Goal: Task Accomplishment & Management: Use online tool/utility

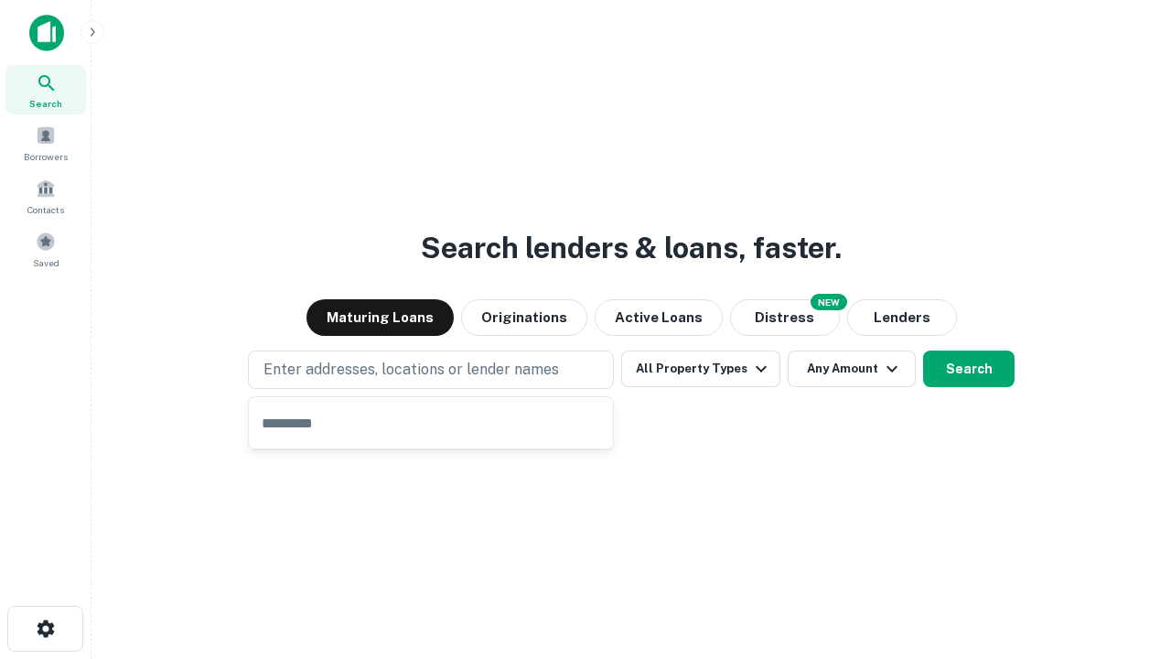
type input "**********"
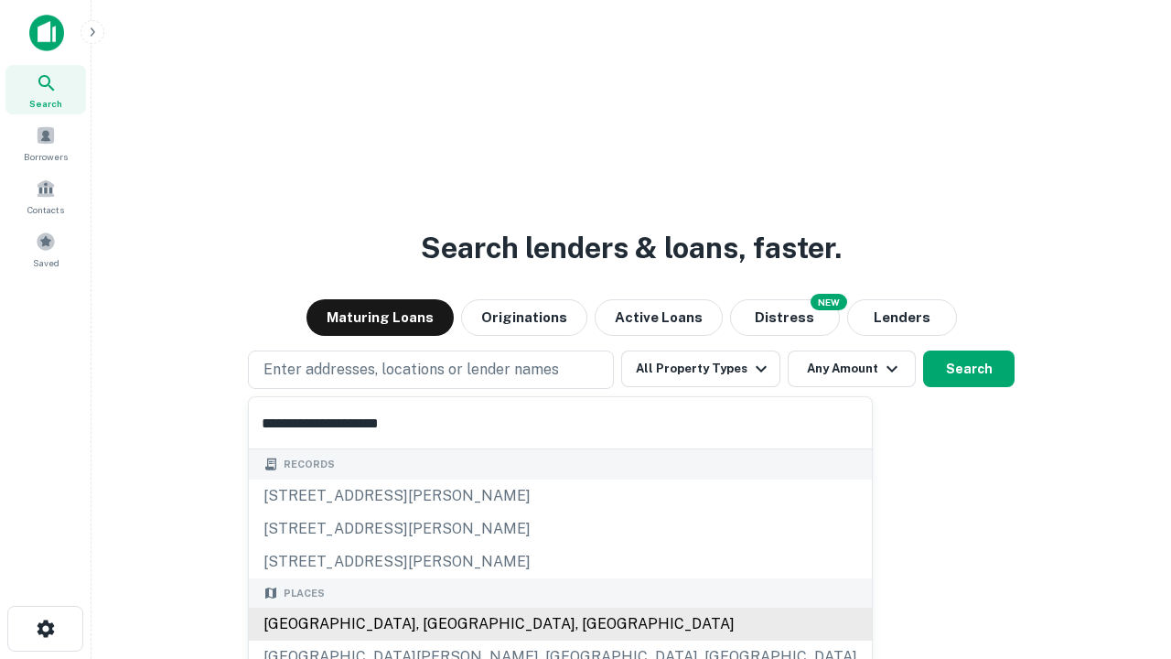
click at [437, 624] on div "[GEOGRAPHIC_DATA], [GEOGRAPHIC_DATA], [GEOGRAPHIC_DATA]" at bounding box center [560, 623] width 623 height 33
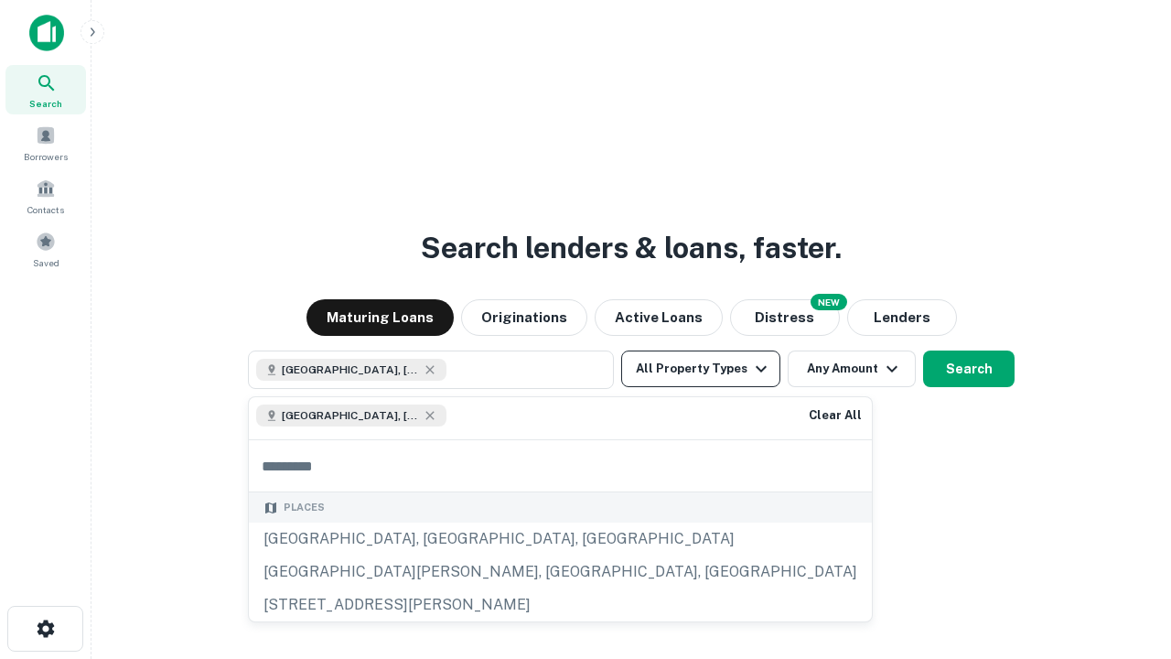
click at [701, 369] on button "All Property Types" at bounding box center [700, 368] width 159 height 37
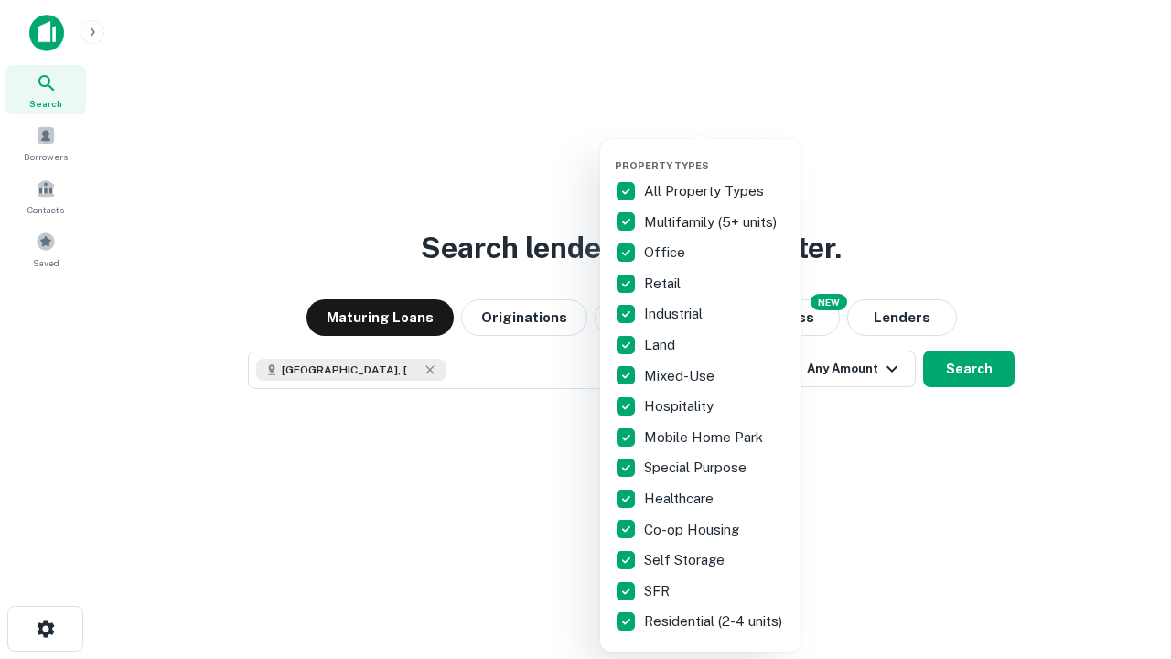
click at [715, 154] on button "button" at bounding box center [715, 154] width 201 height 1
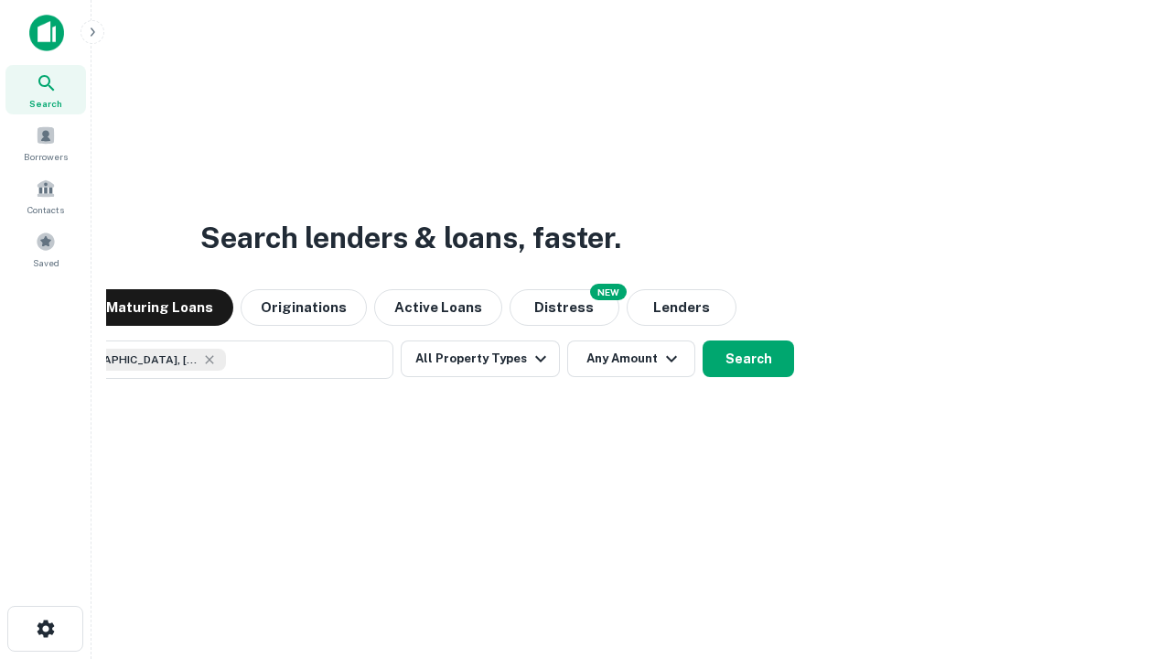
scroll to position [29, 0]
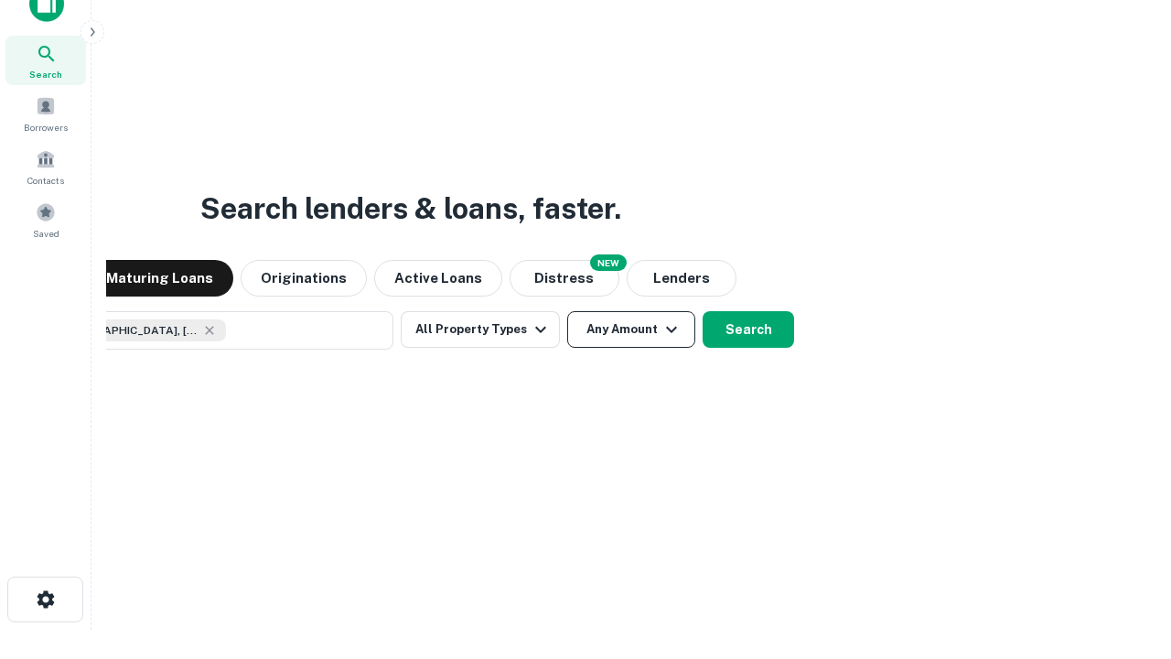
click at [567, 311] on button "Any Amount" at bounding box center [631, 329] width 128 height 37
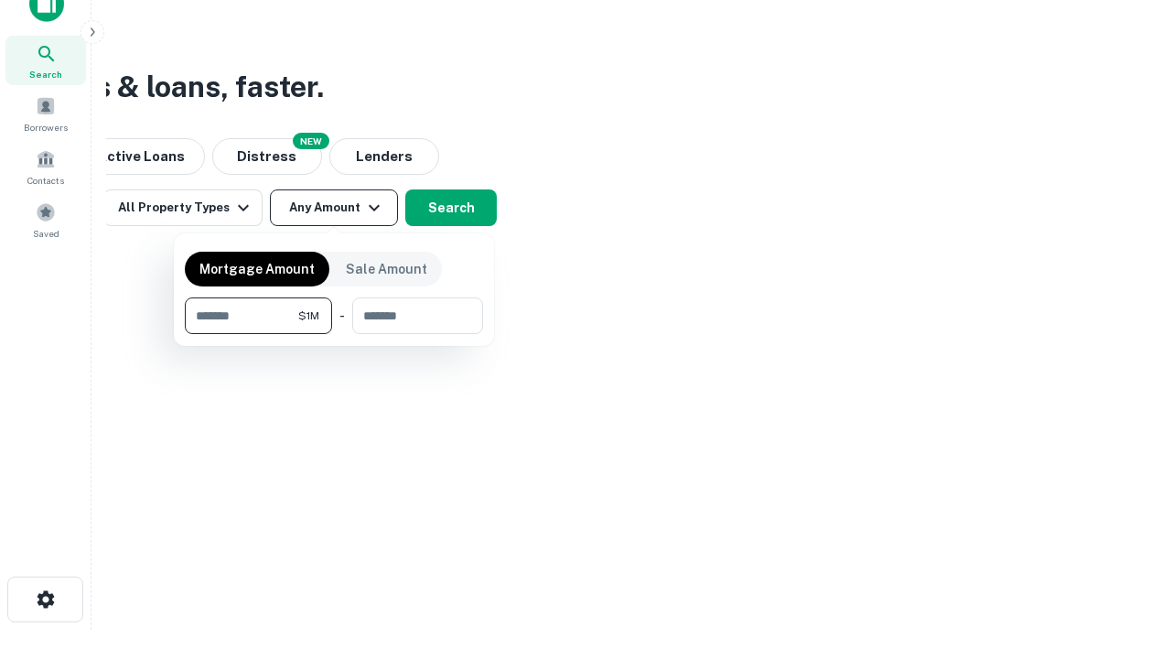
type input "*******"
click at [334, 334] on button "button" at bounding box center [334, 334] width 298 height 1
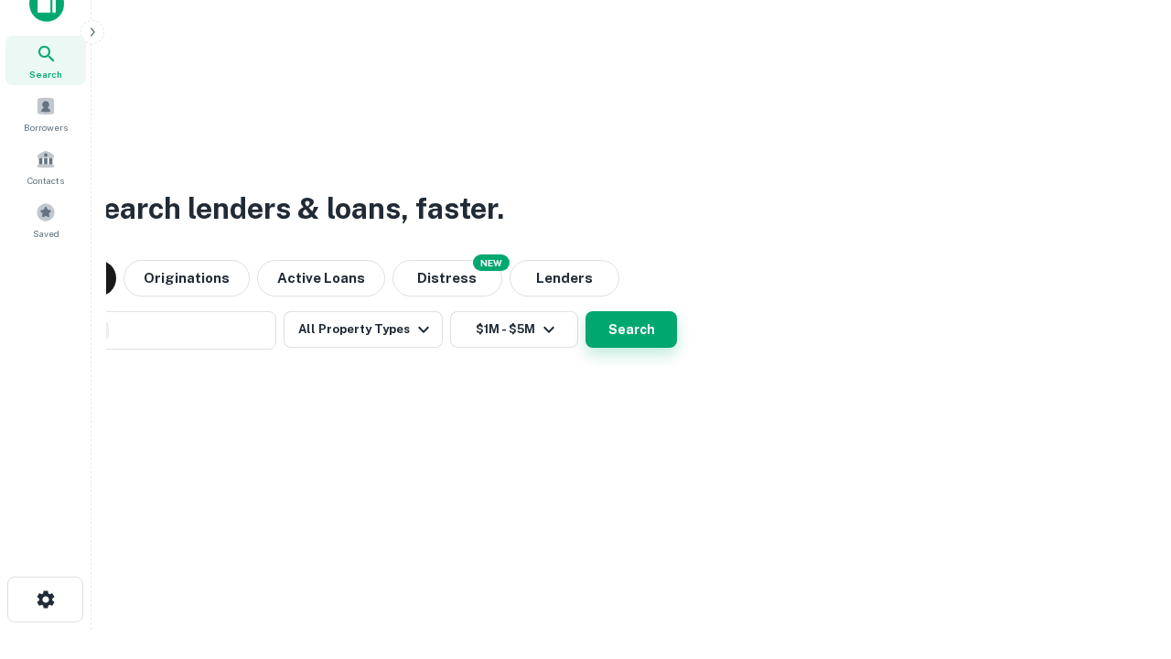
click at [586, 311] on button "Search" at bounding box center [631, 329] width 91 height 37
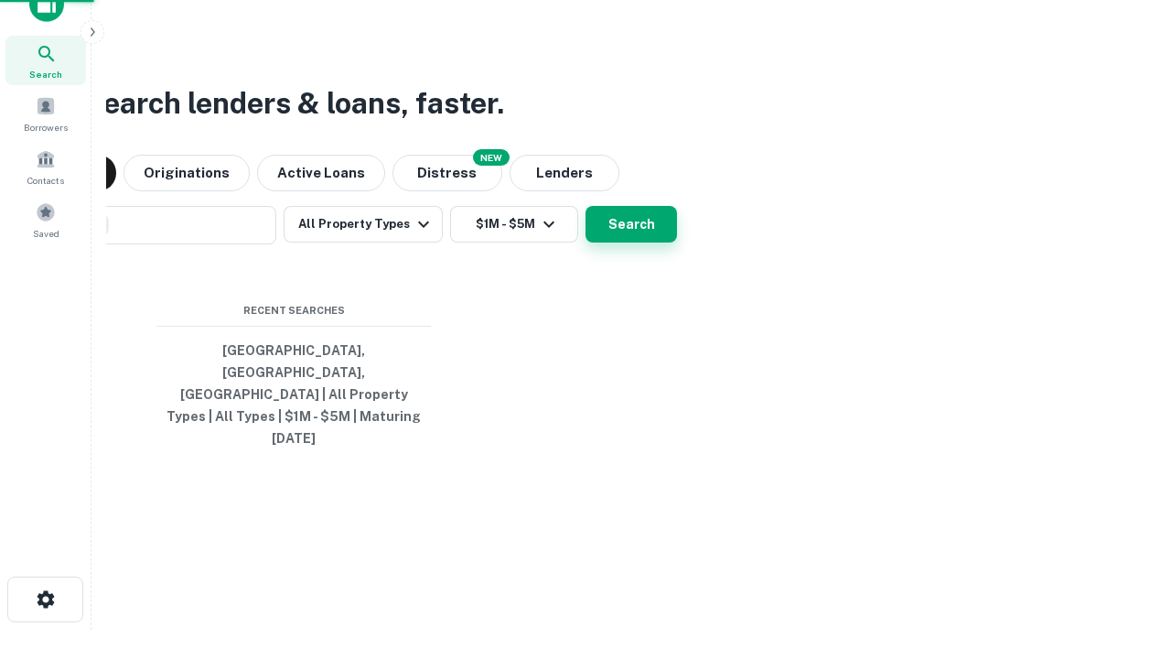
scroll to position [48, 518]
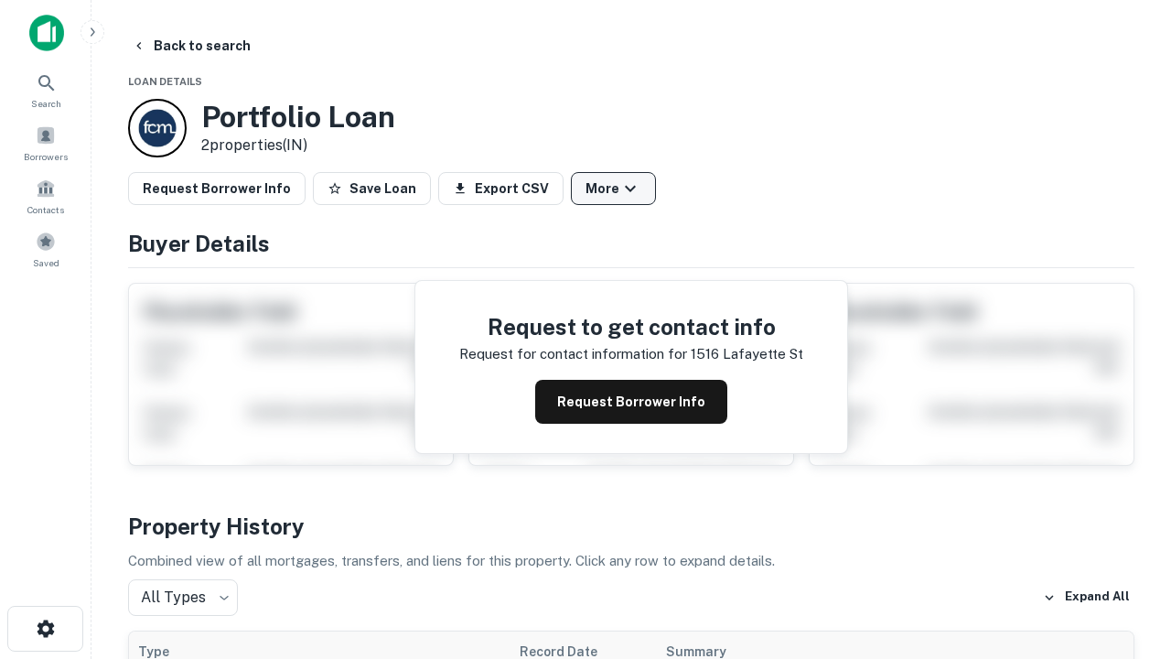
click at [613, 188] on button "More" at bounding box center [613, 188] width 85 height 33
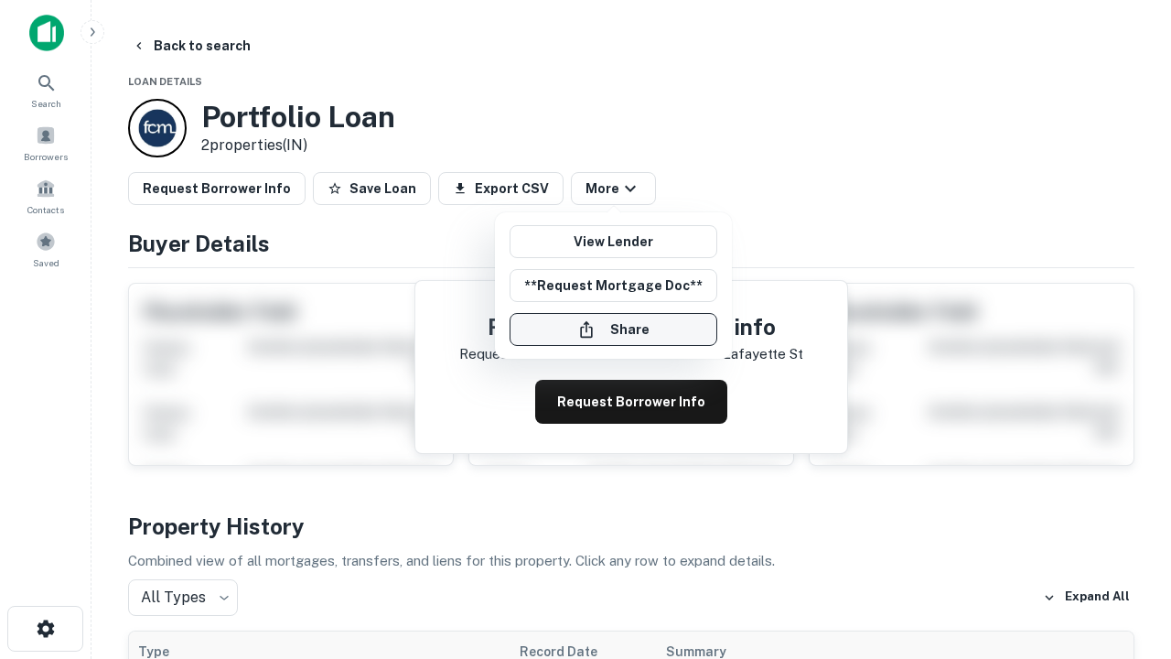
click at [613, 329] on button "Share" at bounding box center [614, 329] width 208 height 33
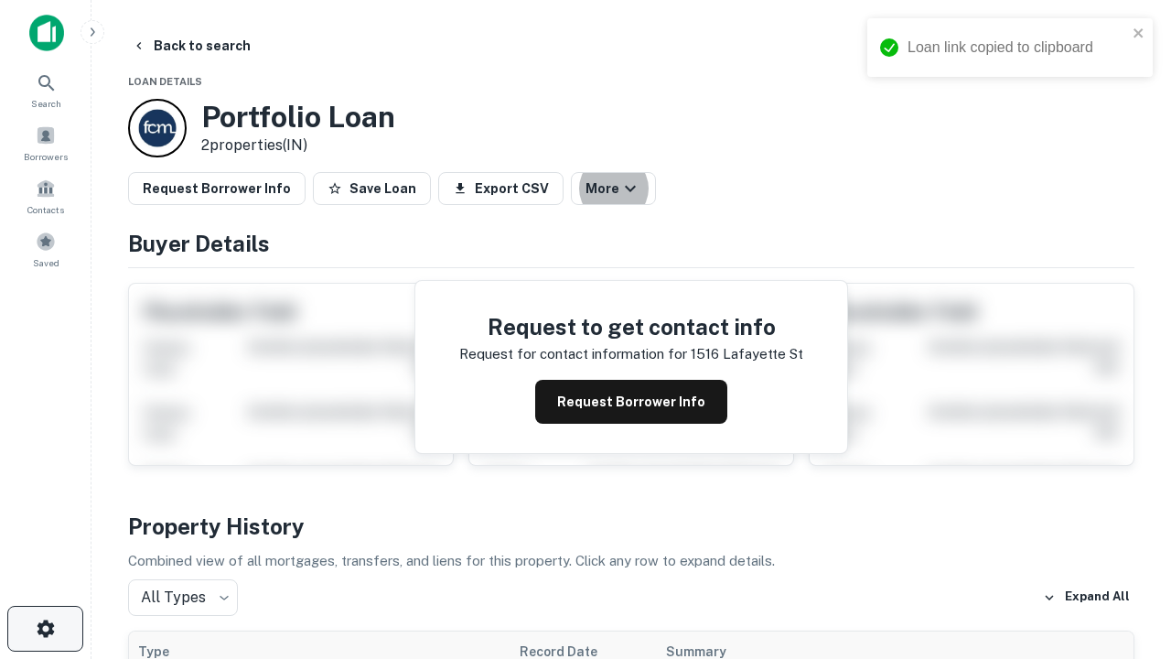
click at [45, 629] on icon "button" at bounding box center [46, 629] width 22 height 22
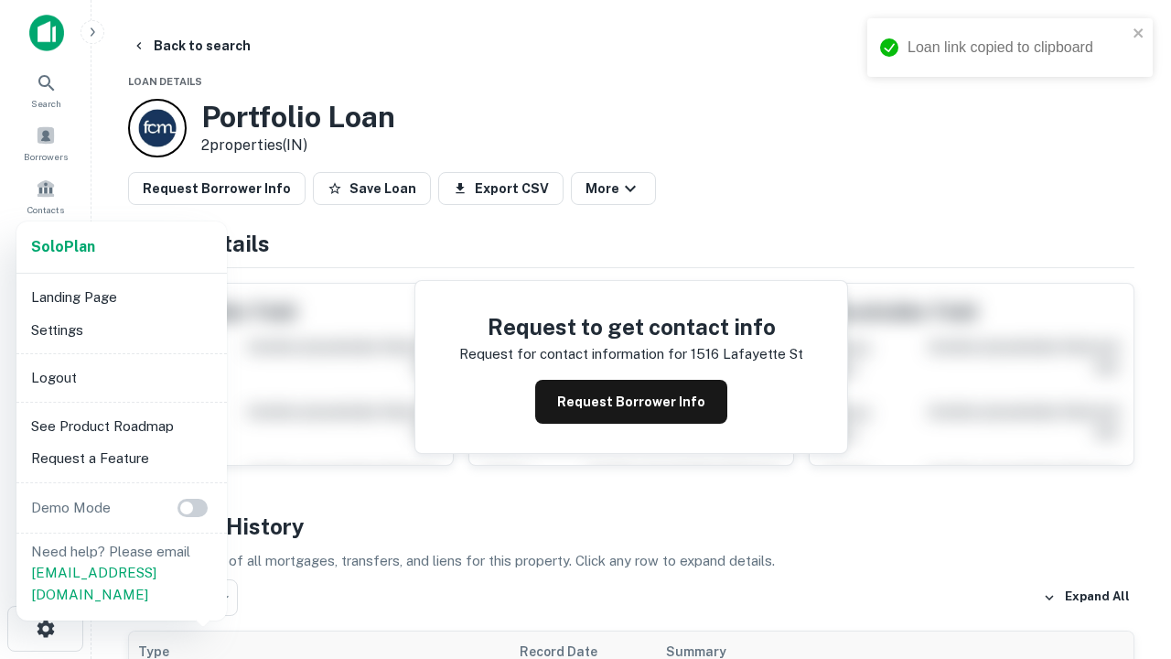
click at [121, 377] on li "Logout" at bounding box center [122, 377] width 196 height 33
